Goal: Information Seeking & Learning: Learn about a topic

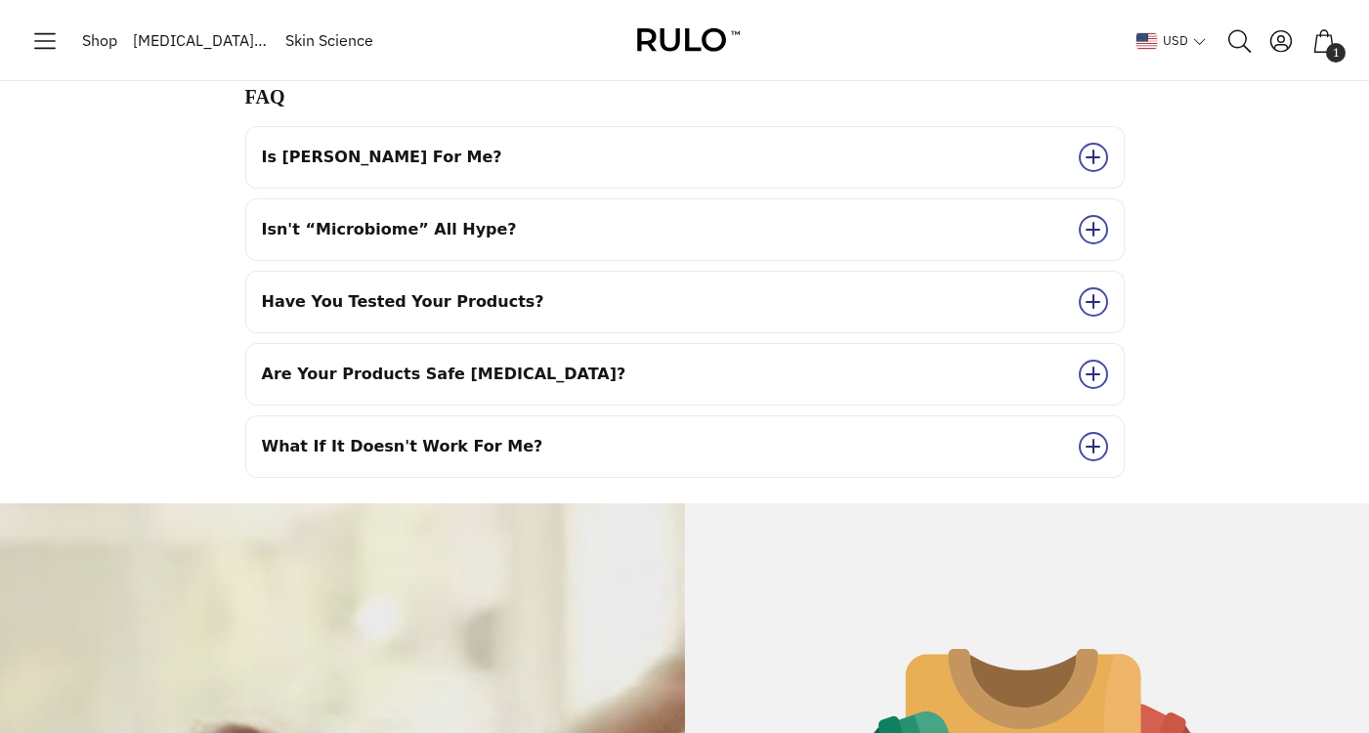
scroll to position [8779, 0]
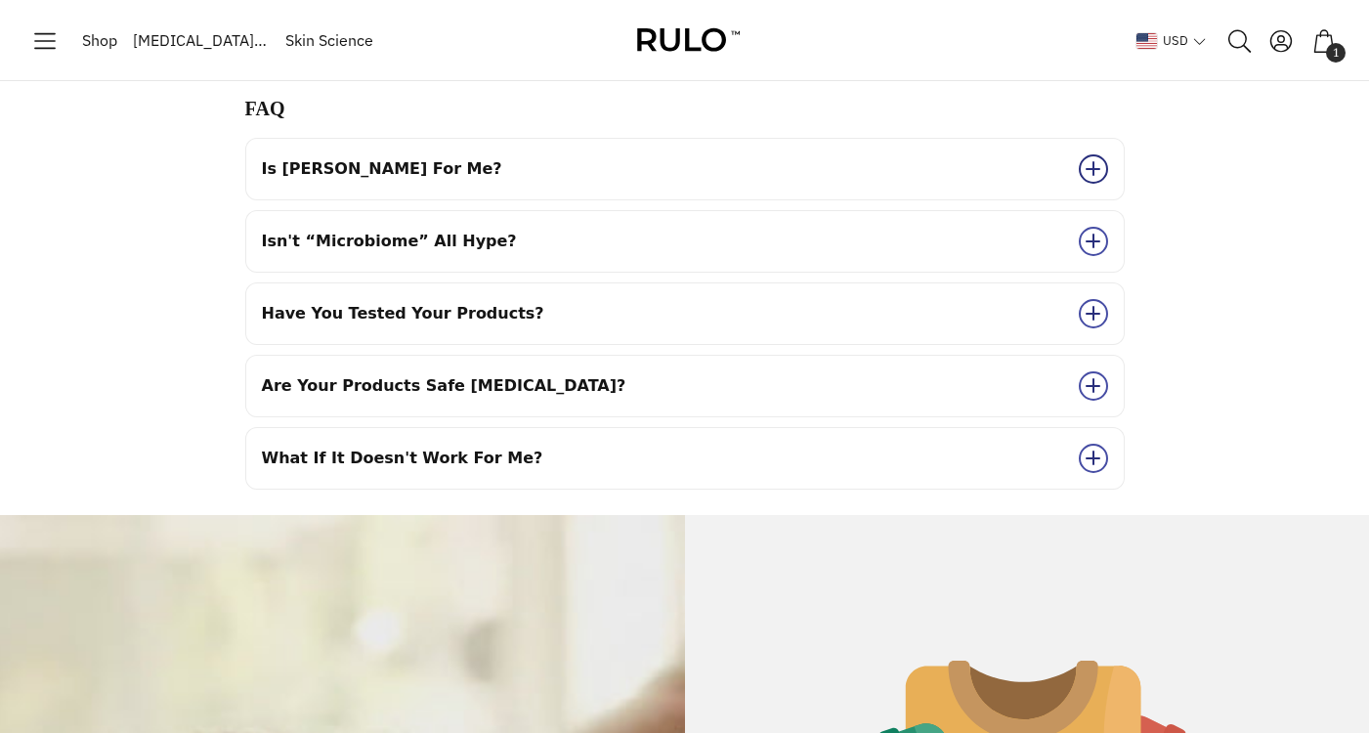
click at [1088, 160] on span "Frequently asked questions" at bounding box center [1093, 168] width 29 height 29
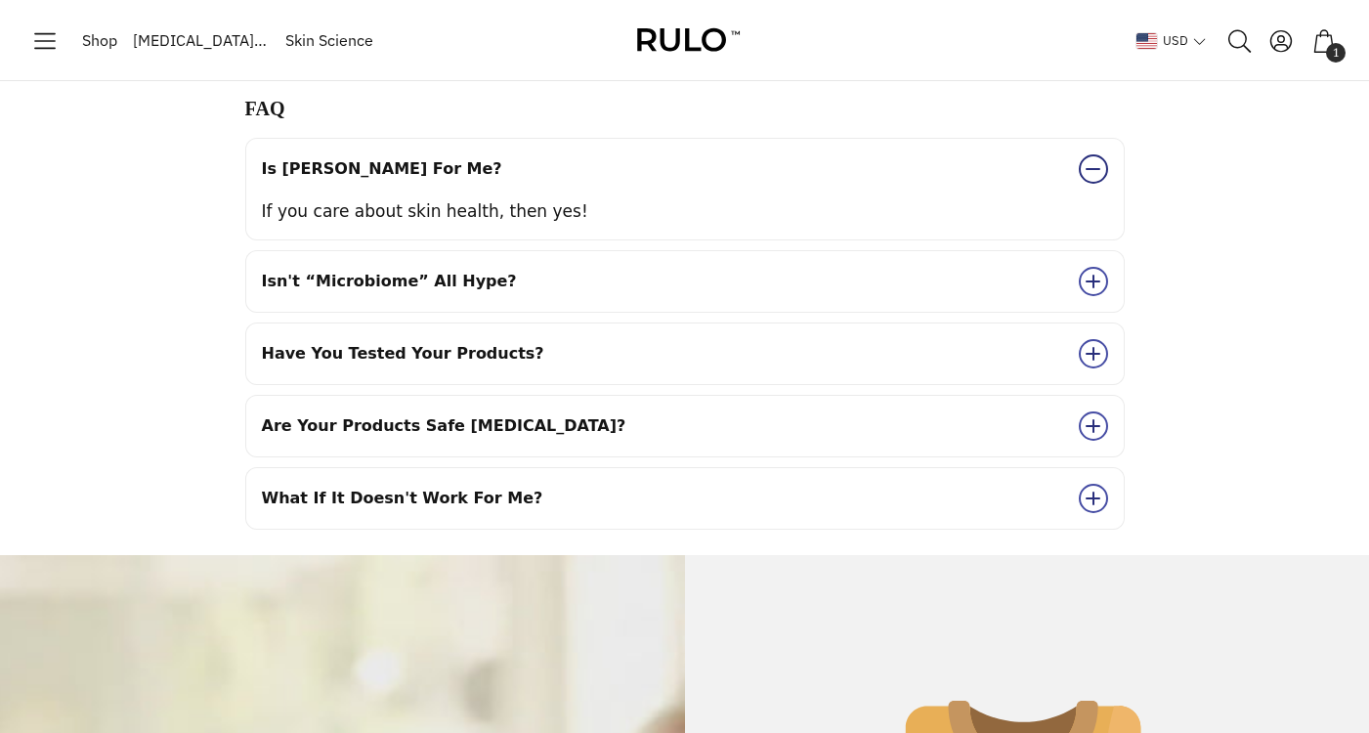
click at [1088, 160] on span "Frequently asked questions" at bounding box center [1093, 168] width 29 height 29
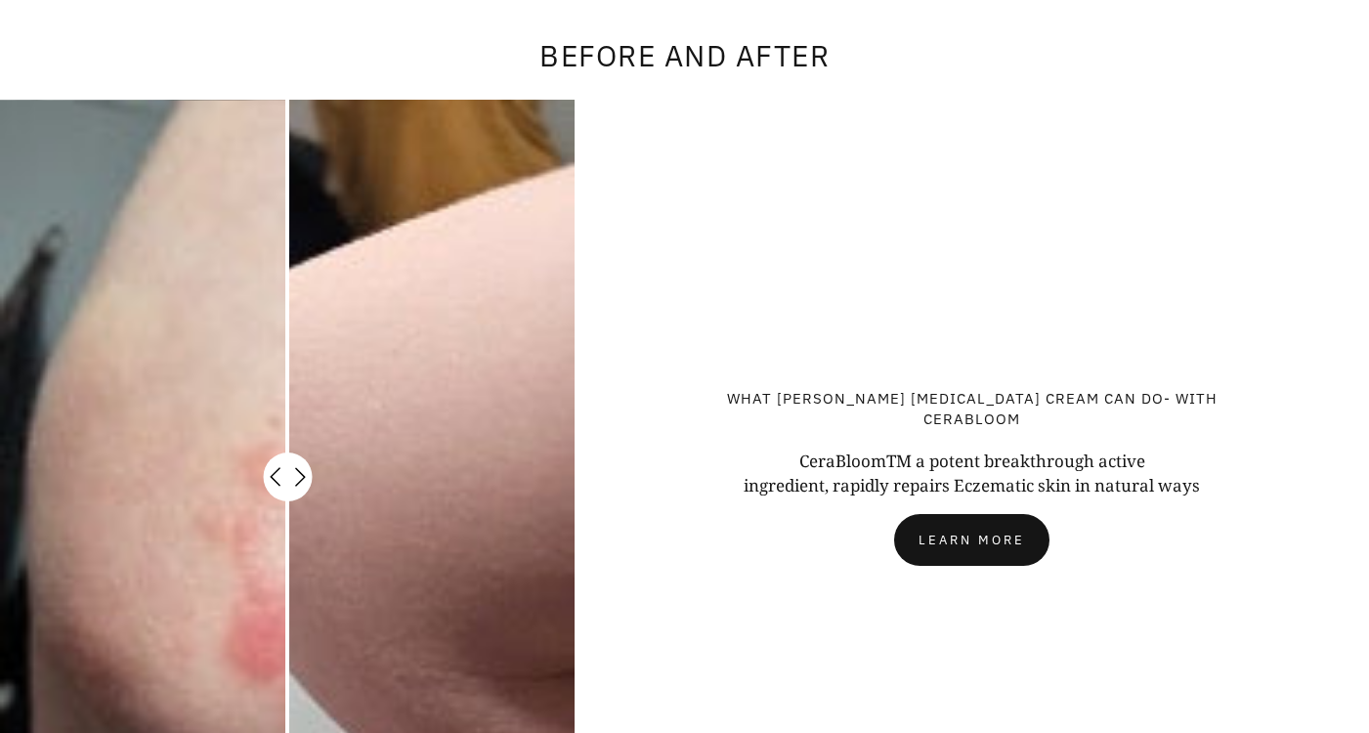
scroll to position [13689, 0]
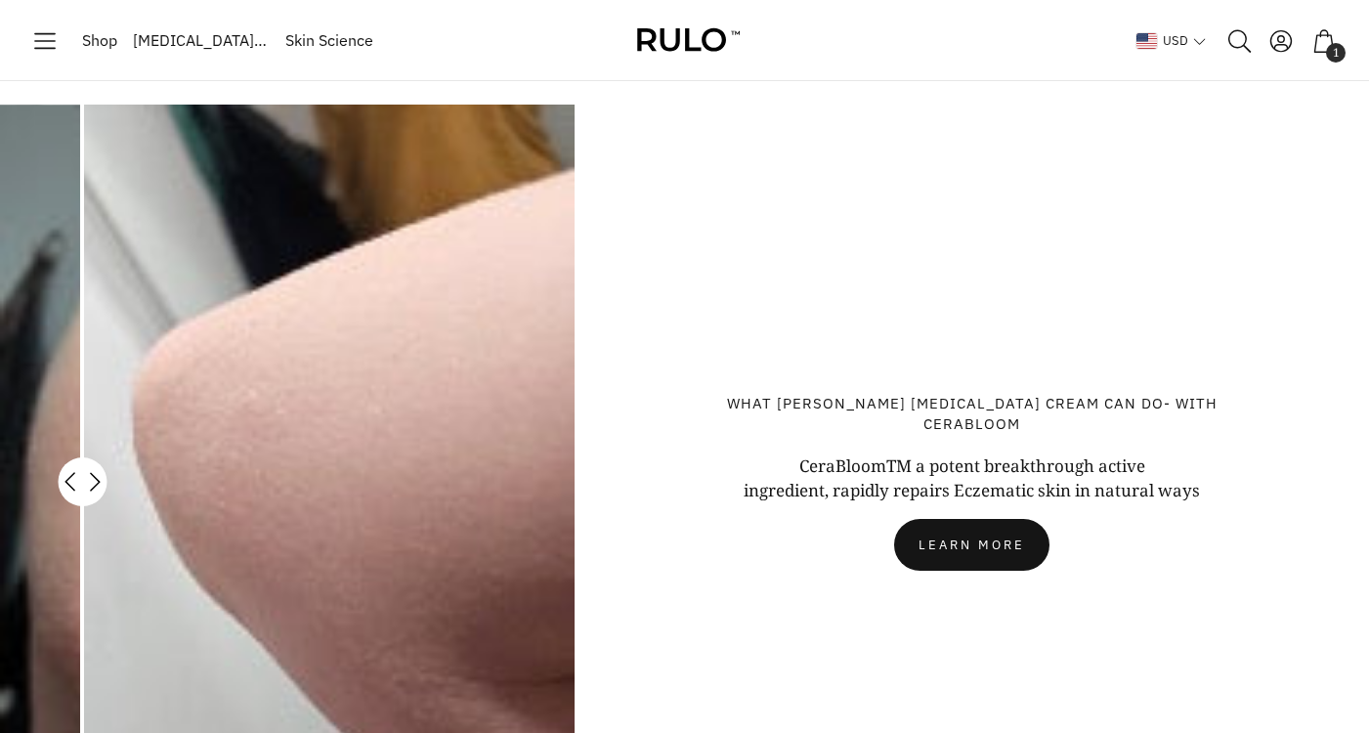
drag, startPoint x: 290, startPoint y: 353, endPoint x: 83, endPoint y: 268, distance: 224.0
click at [83, 267] on div "Before" at bounding box center [287, 482] width 575 height 754
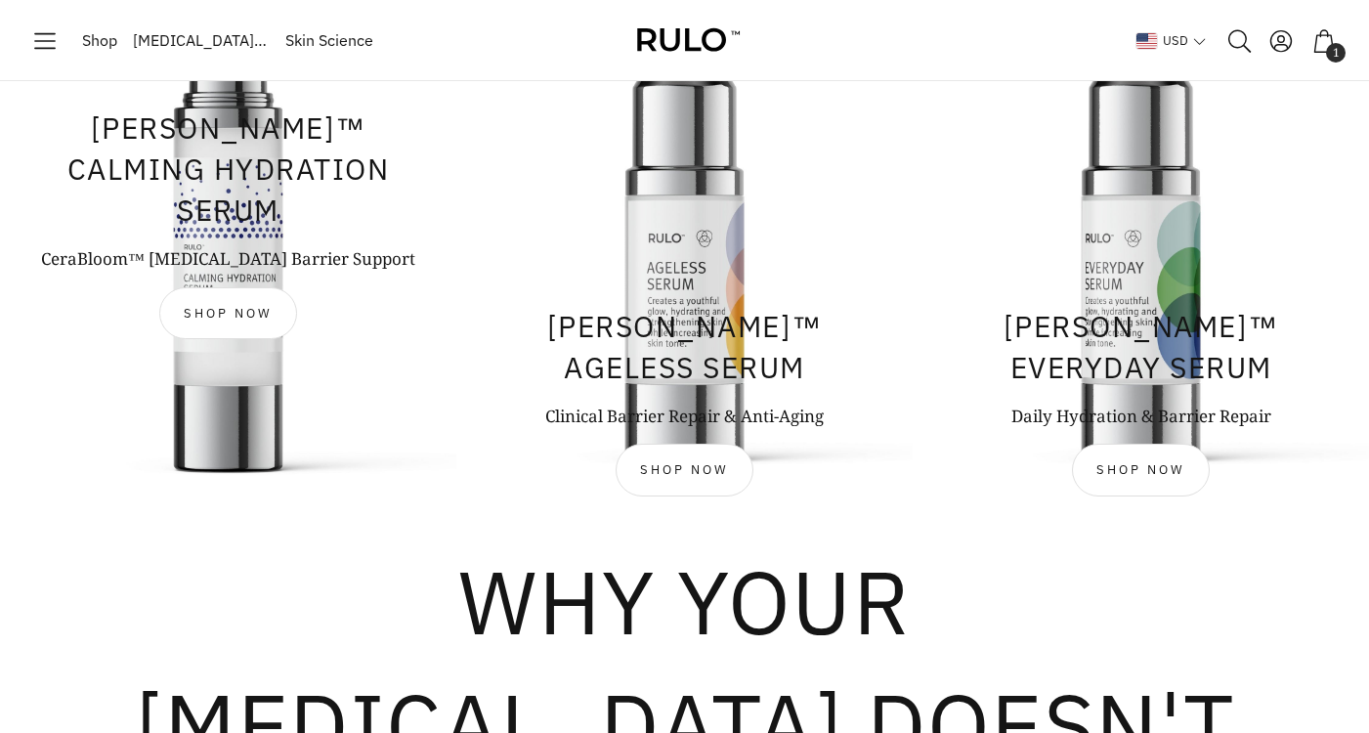
scroll to position [1448, 0]
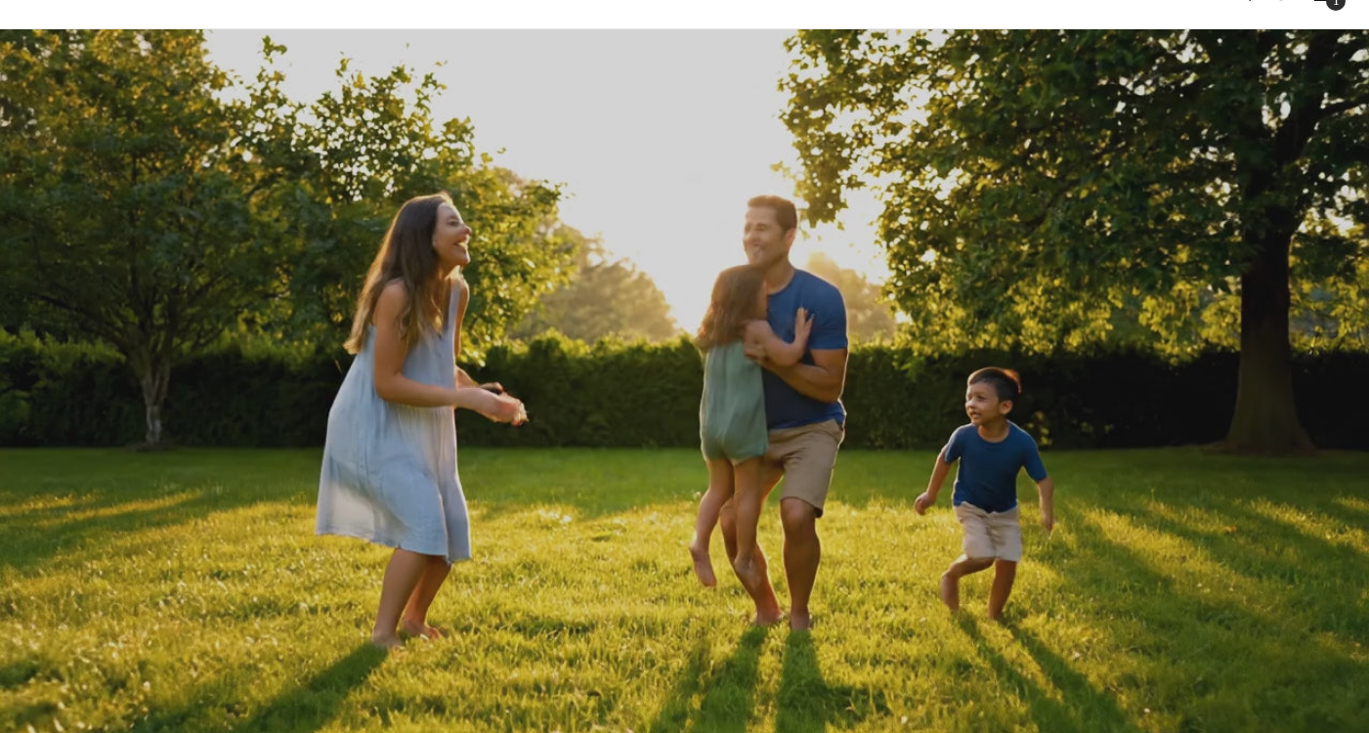
scroll to position [1485, 0]
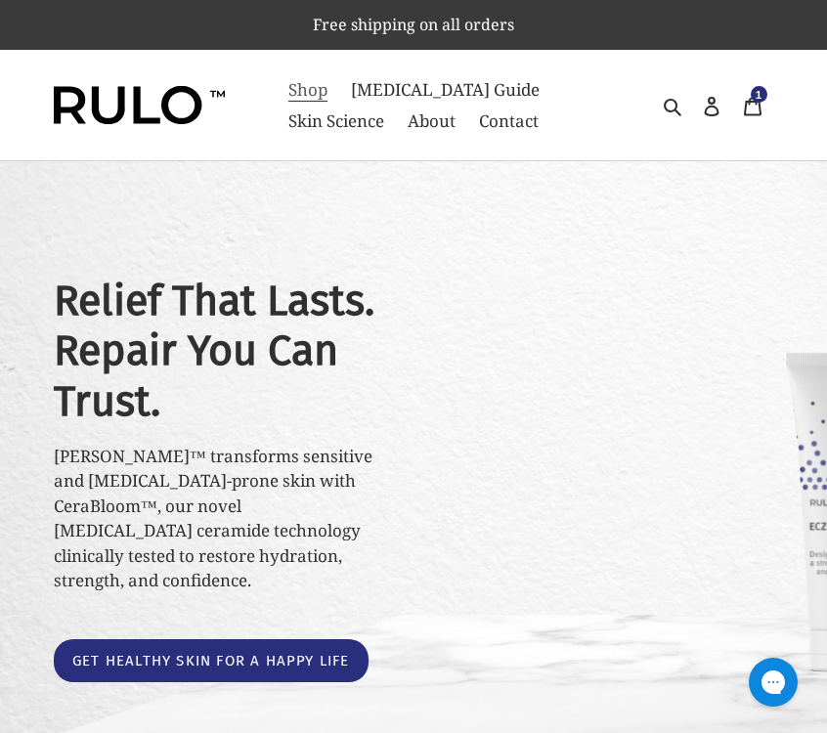
click at [295, 86] on span "Shop" at bounding box center [307, 89] width 39 height 23
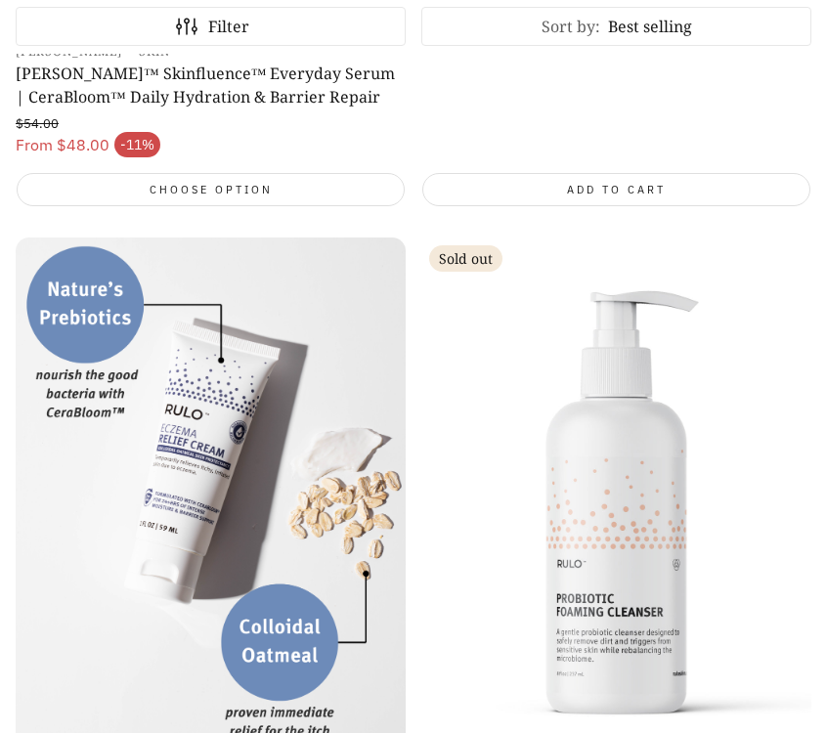
scroll to position [1506, 0]
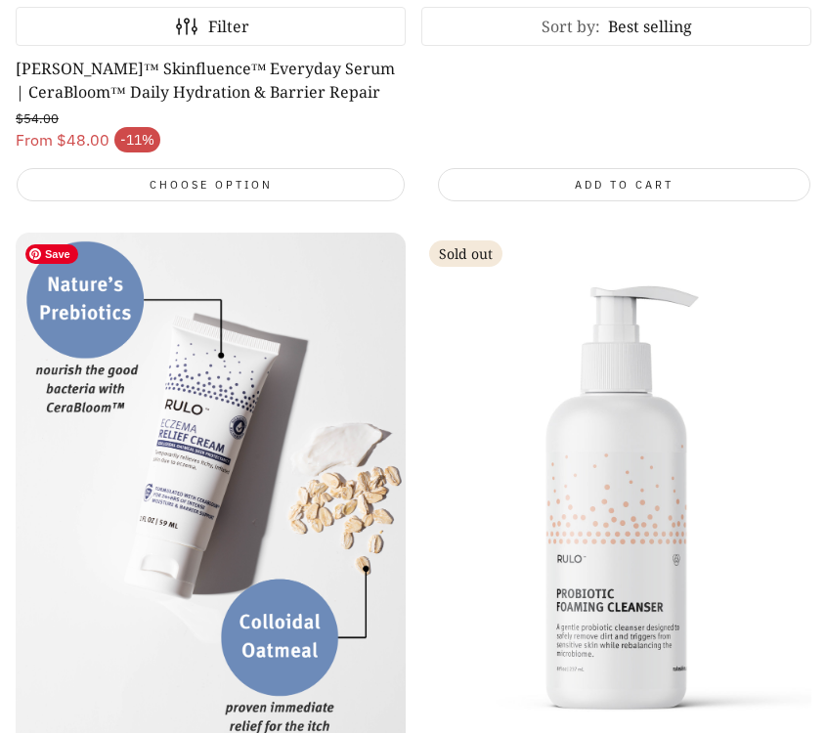
click at [258, 375] on img "Open product page" at bounding box center [211, 493] width 390 height 520
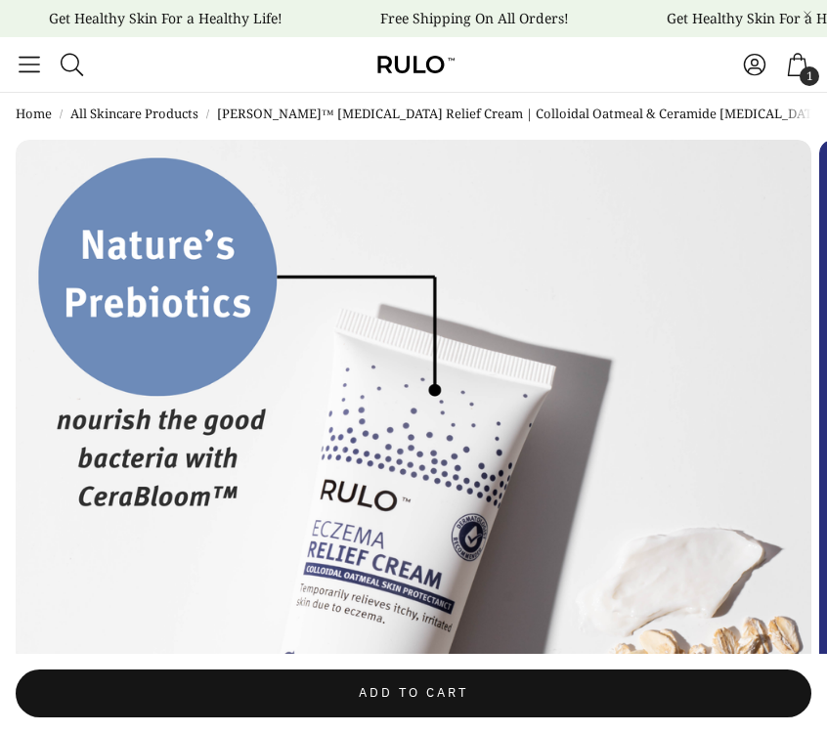
click at [29, 60] on icon "Toggle menu" at bounding box center [29, 64] width 27 height 27
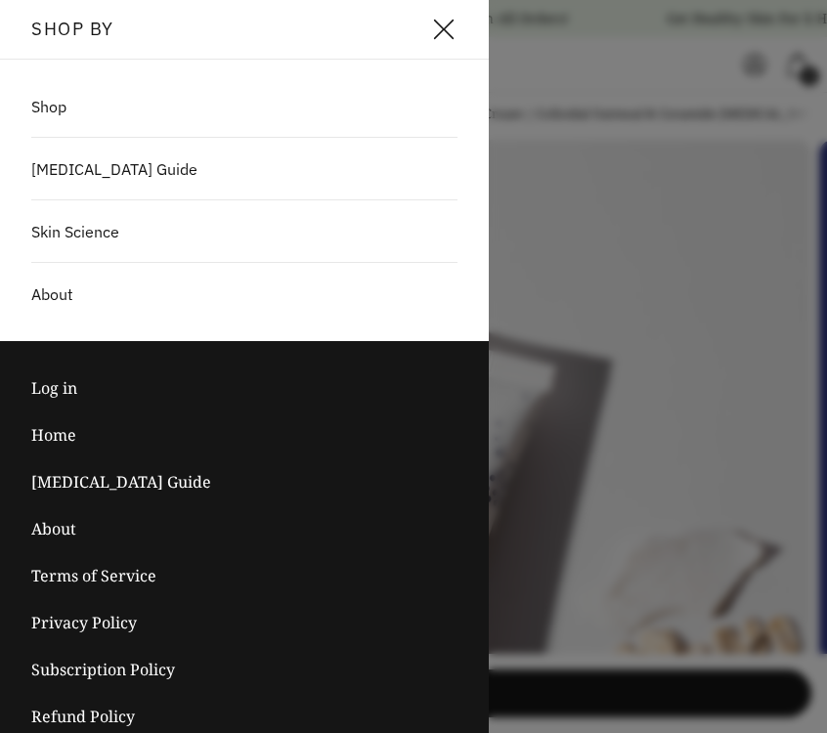
click at [65, 121] on link "Shop" at bounding box center [244, 106] width 489 height 39
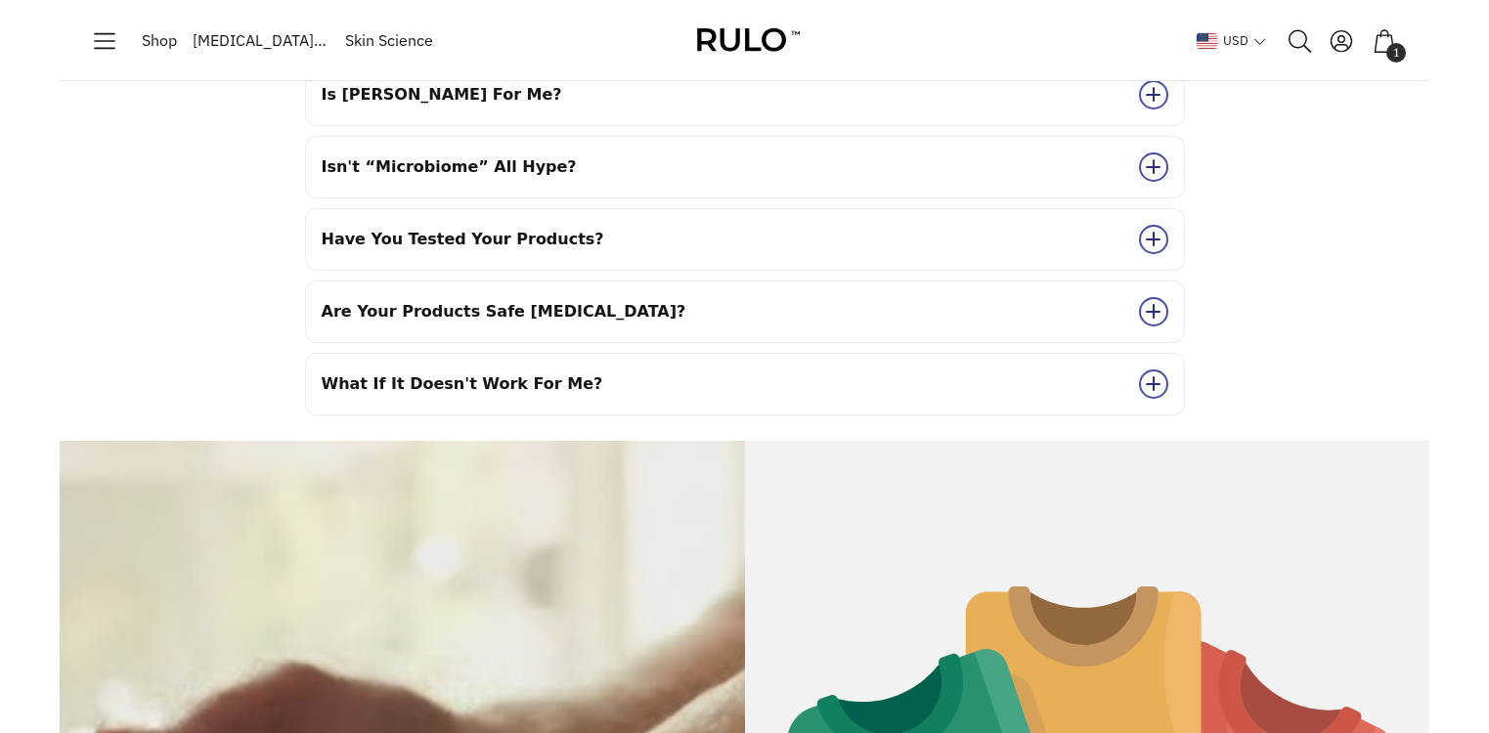
scroll to position [9050, 0]
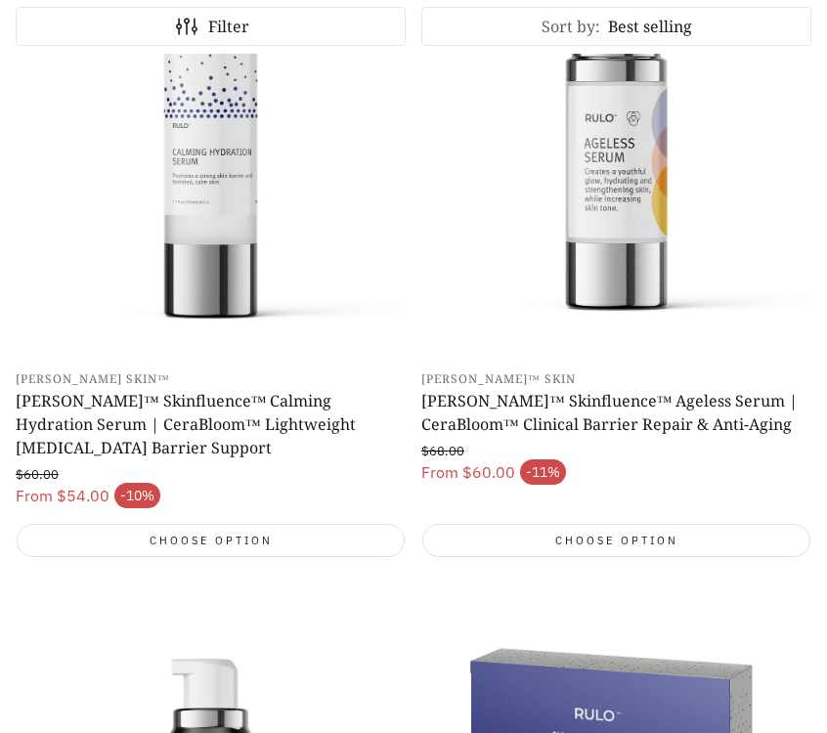
scroll to position [455, 0]
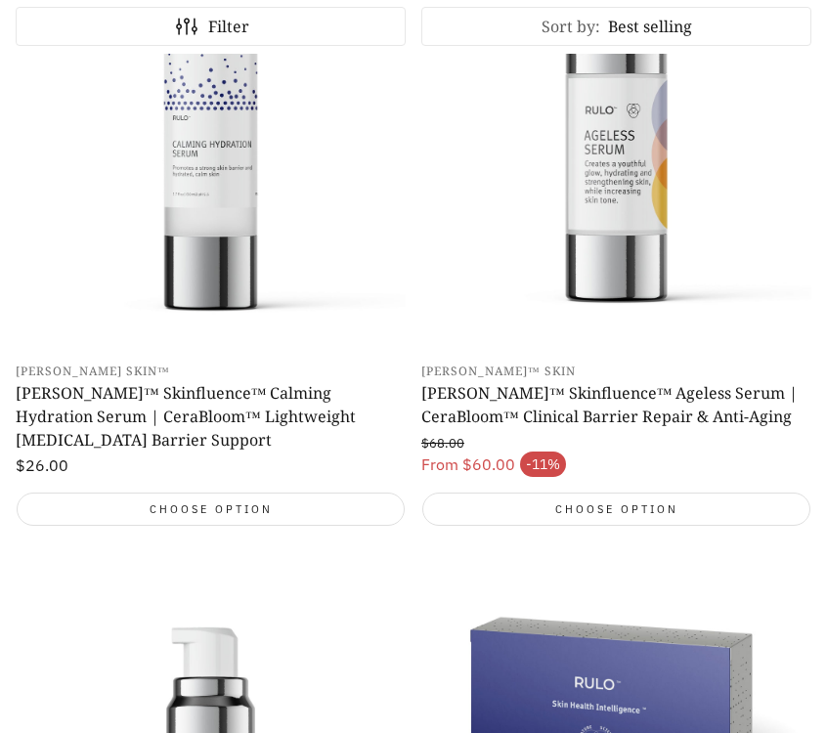
click at [592, 252] on img "Open product page" at bounding box center [616, 91] width 390 height 520
